Goal: Task Accomplishment & Management: Manage account settings

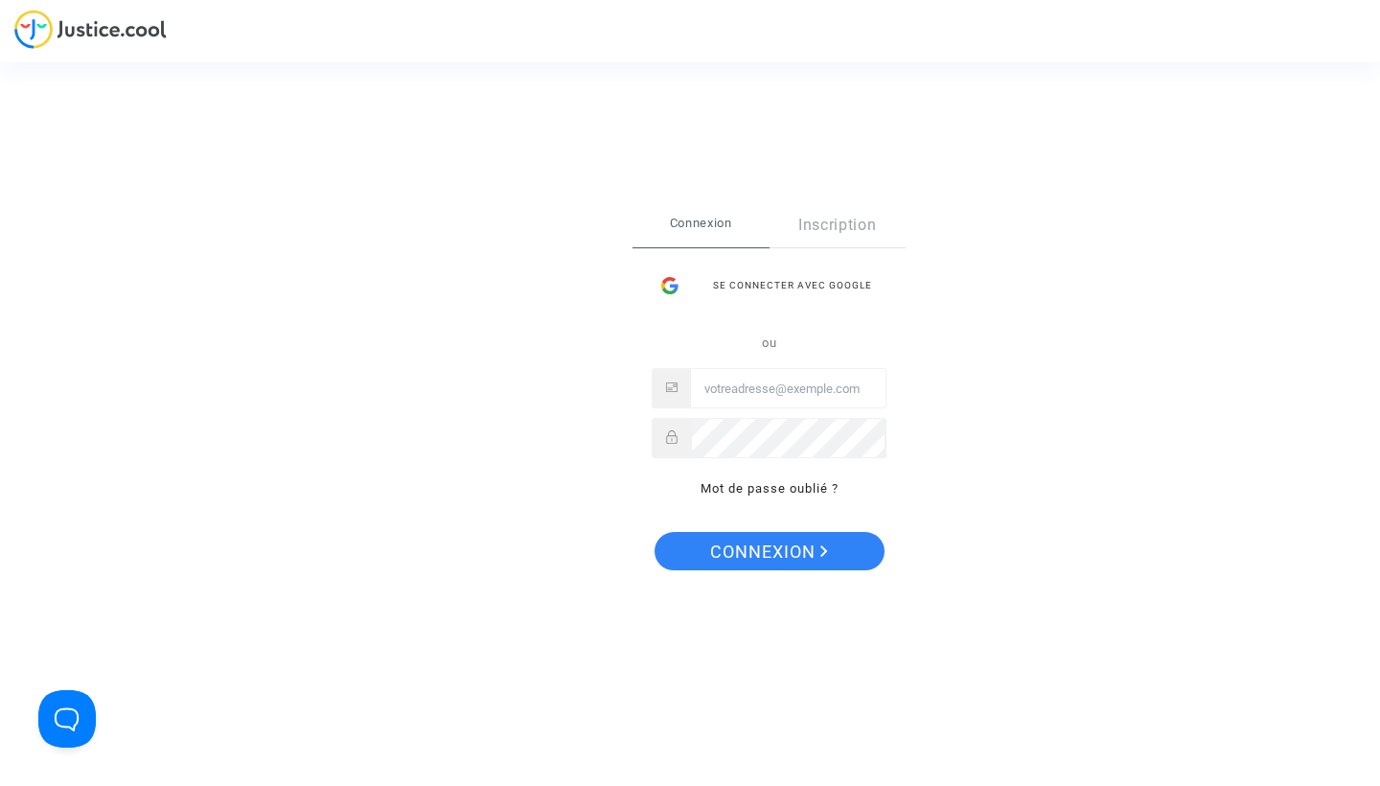
type input "[EMAIL_ADDRESS][DOMAIN_NAME]"
click at [789, 550] on span "Connexion" at bounding box center [769, 552] width 118 height 40
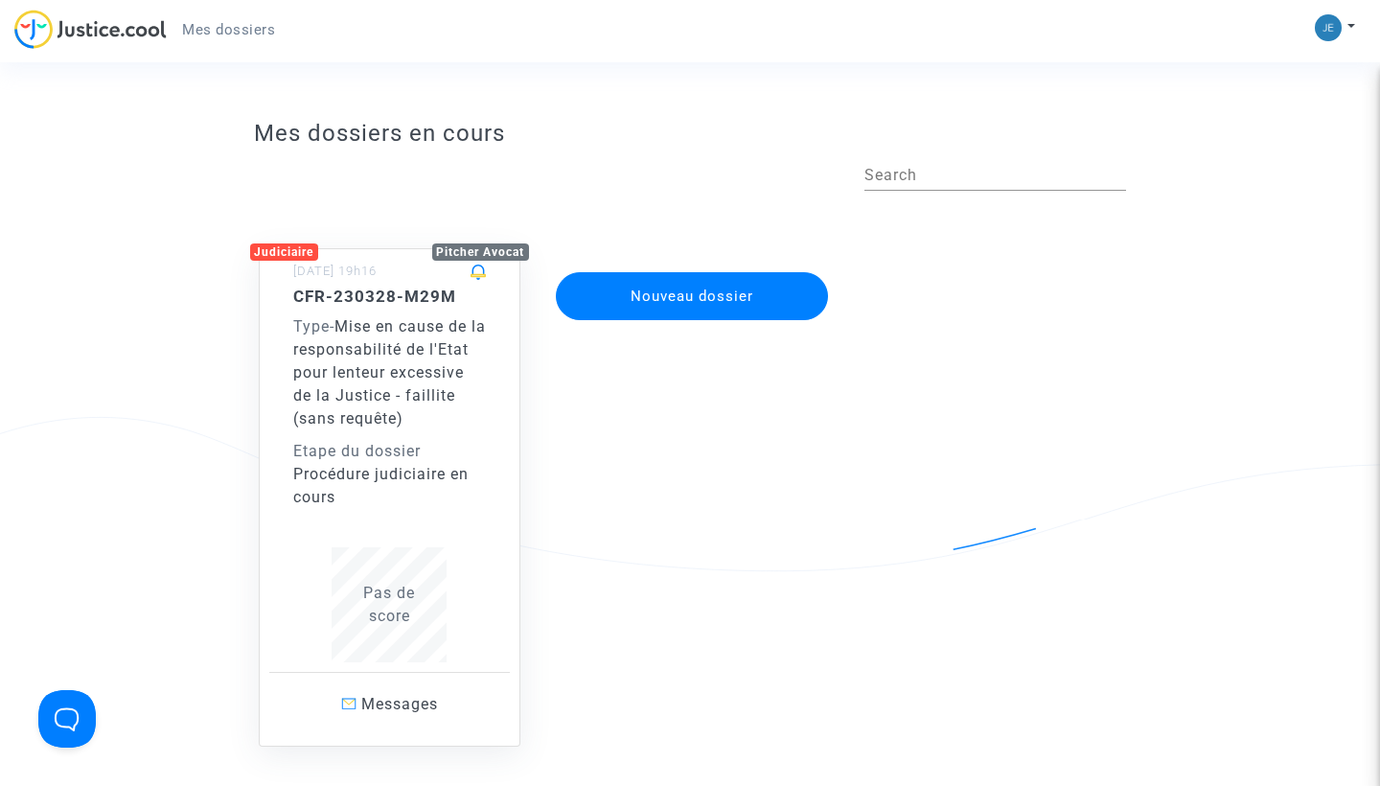
click at [336, 361] on span "Mise en cause de la responsabilité de l'Etat pour lenteur excessive de la Justi…" at bounding box center [389, 372] width 193 height 110
